Goal: Book appointment/travel/reservation

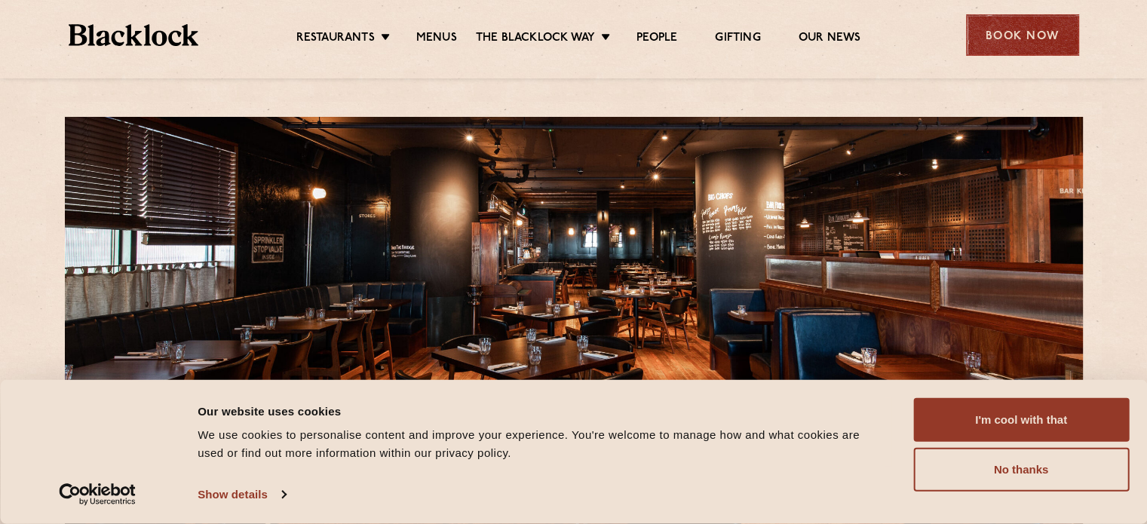
click at [1023, 26] on div "Book Now" at bounding box center [1022, 34] width 113 height 41
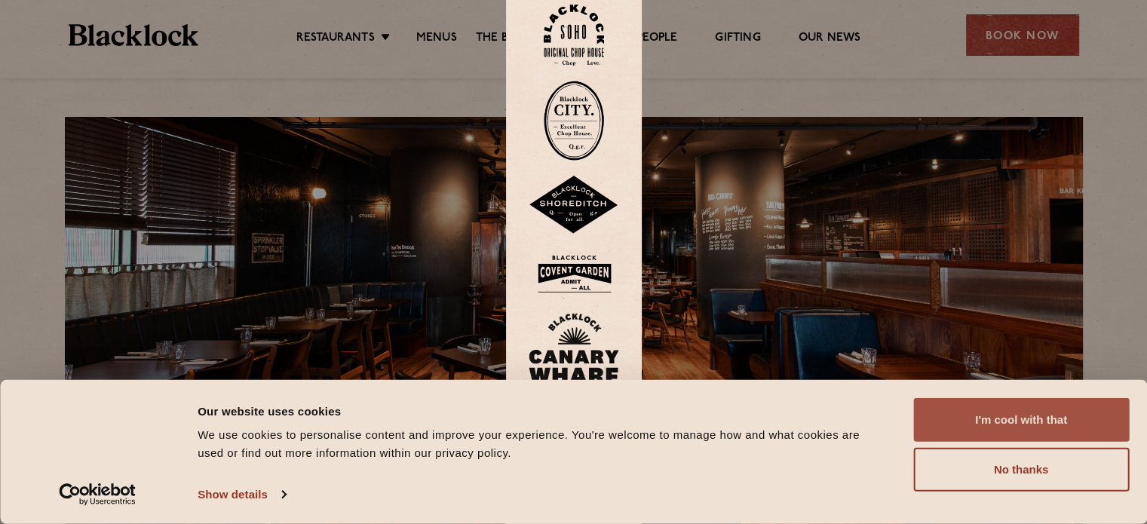
click at [995, 423] on button "I'm cool with that" at bounding box center [1021, 420] width 216 height 44
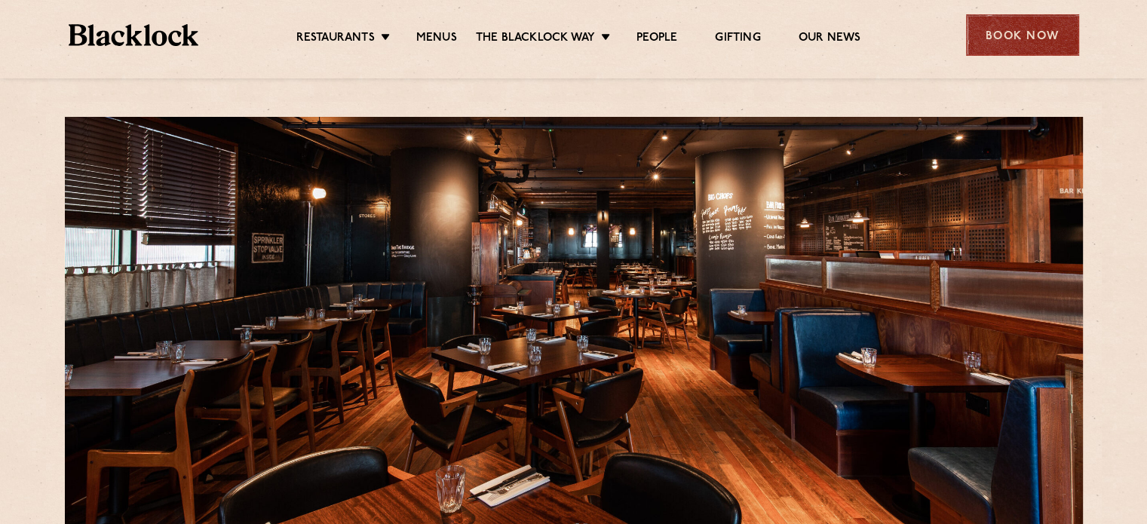
click at [1011, 31] on div "Book Now" at bounding box center [1022, 34] width 113 height 41
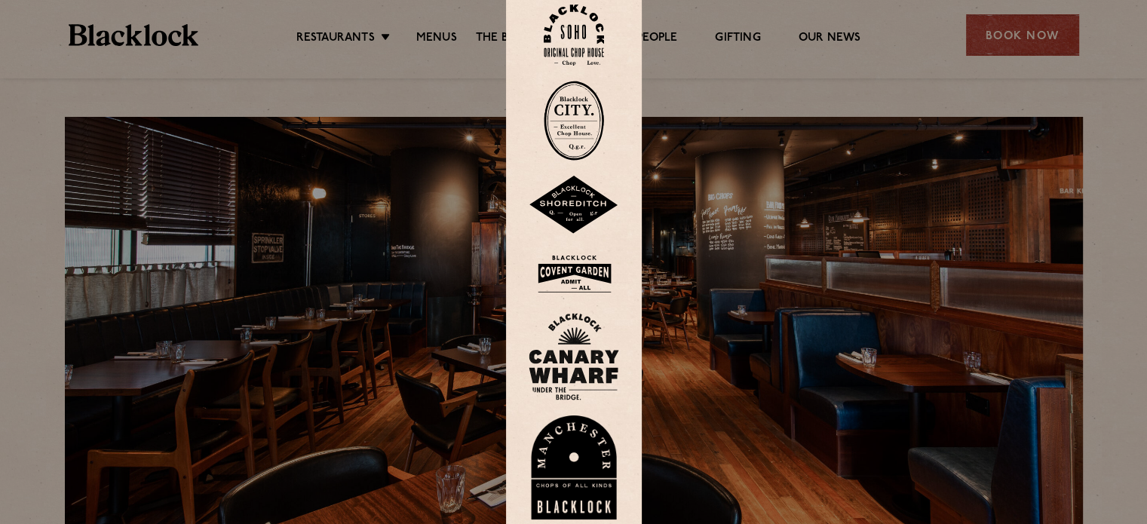
click at [569, 360] on img at bounding box center [574, 356] width 90 height 87
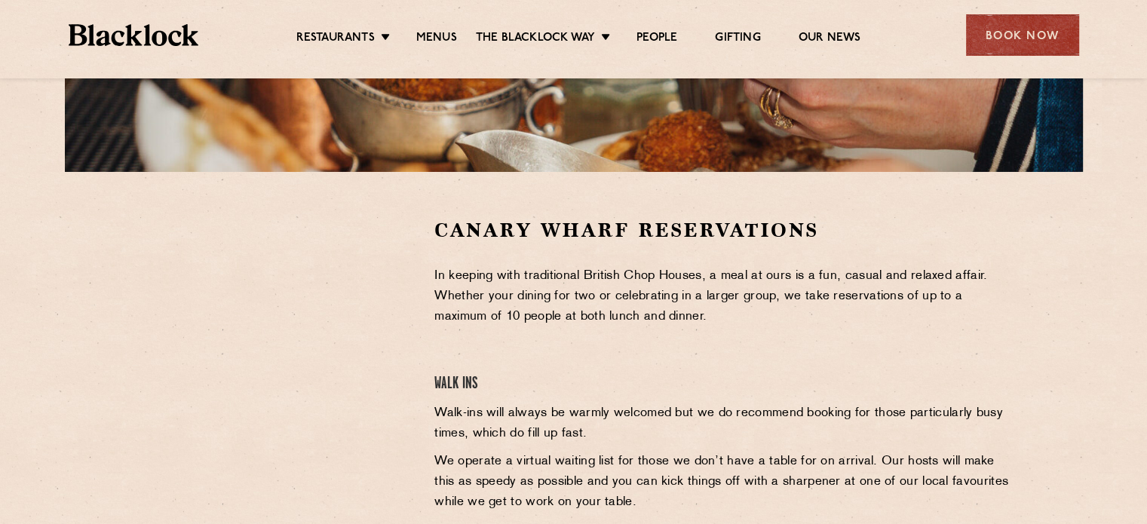
scroll to position [471, 0]
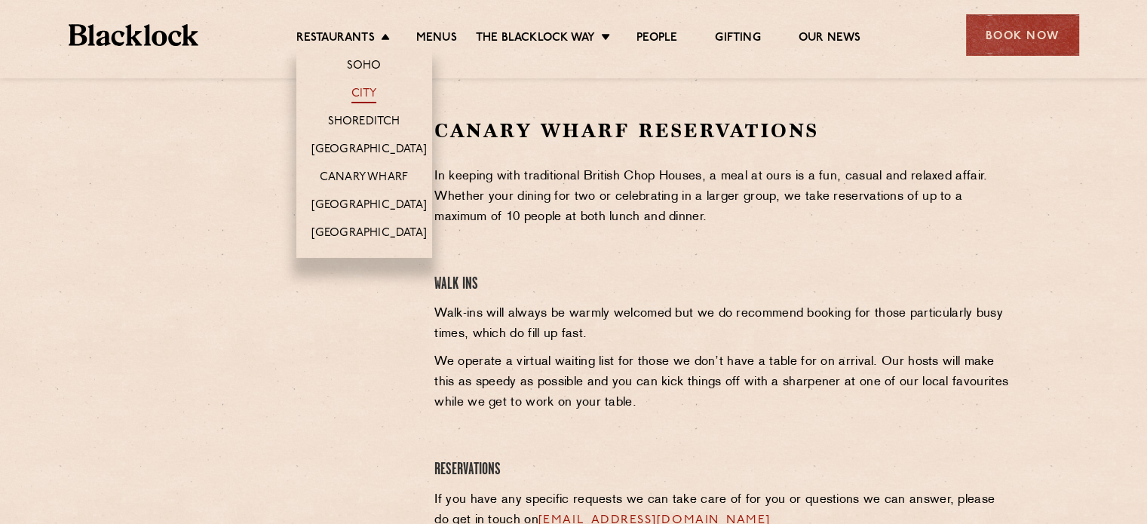
click at [363, 90] on link "City" at bounding box center [364, 95] width 26 height 17
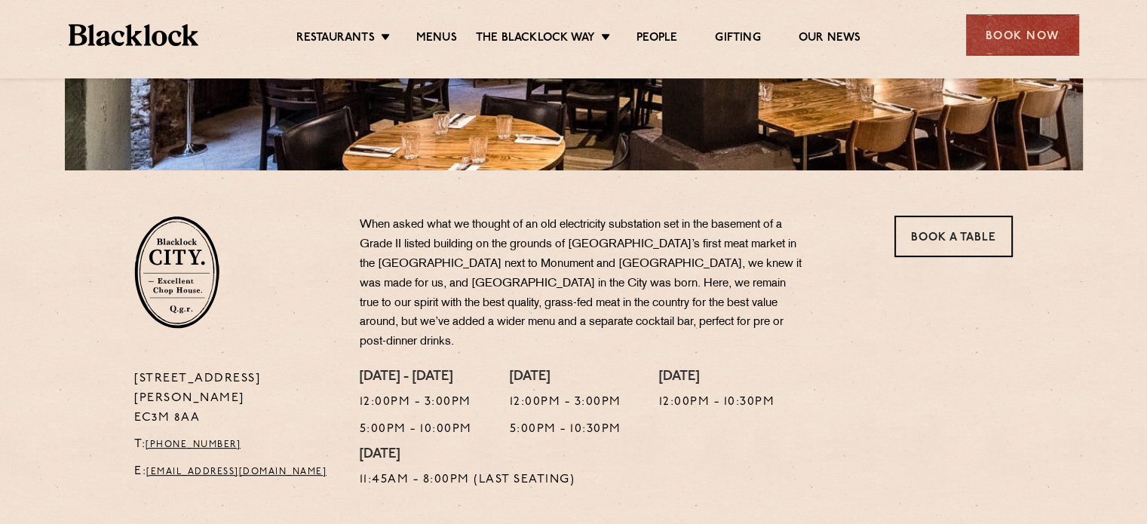
scroll to position [377, 0]
